Goal: Entertainment & Leisure: Consume media (video, audio)

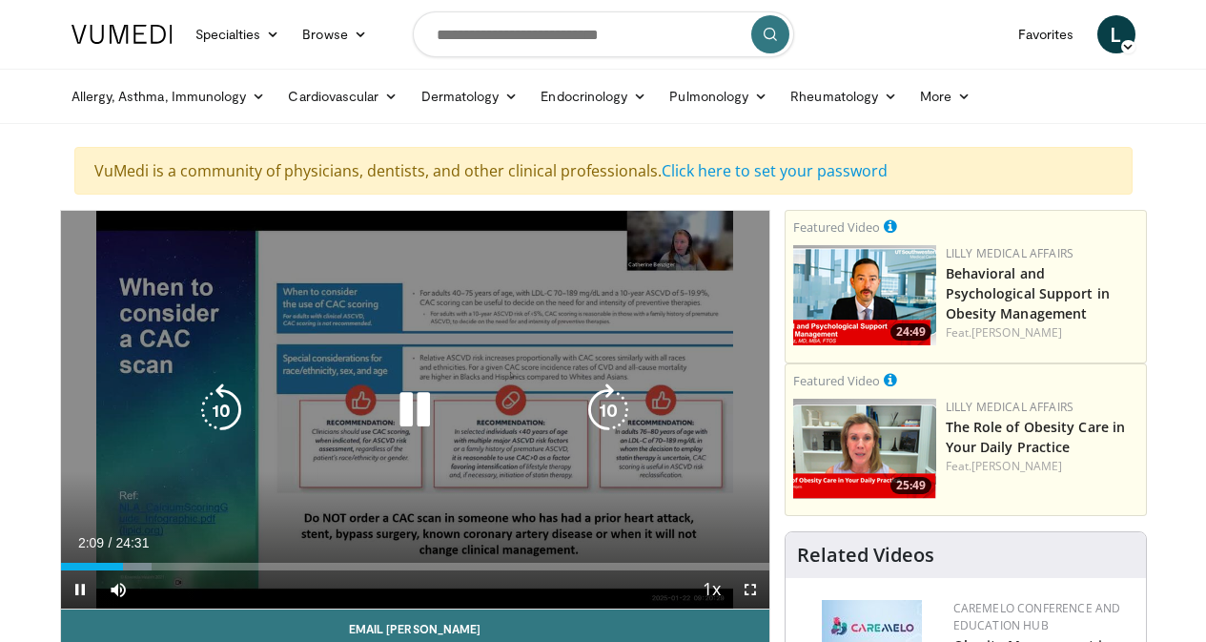
click at [398, 421] on icon "Video Player" at bounding box center [414, 409] width 53 height 53
